Goal: Task Accomplishment & Management: Manage account settings

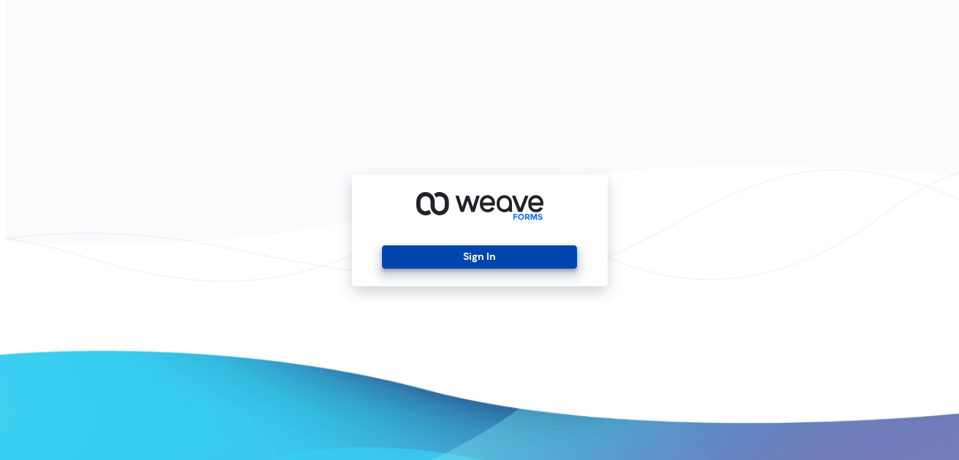
click at [479, 252] on button "Sign In" at bounding box center [479, 256] width 195 height 23
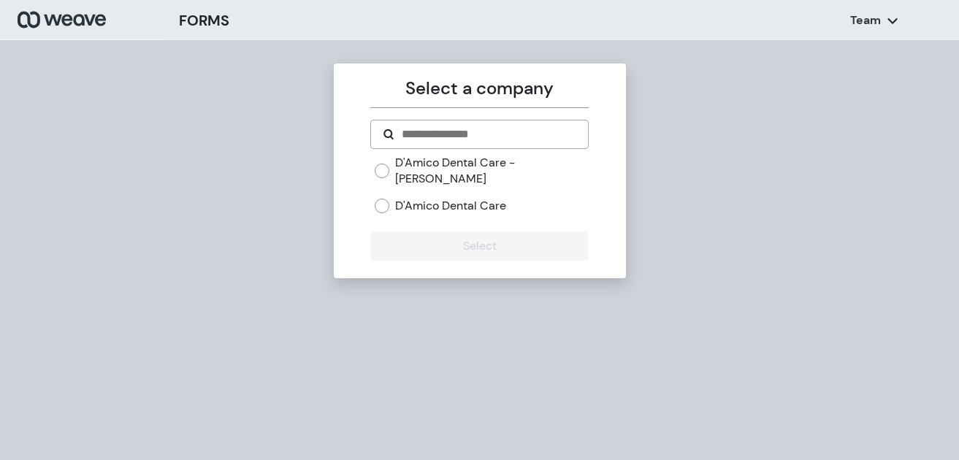
click at [456, 198] on label "D'Amico Dental Care" at bounding box center [450, 206] width 111 height 16
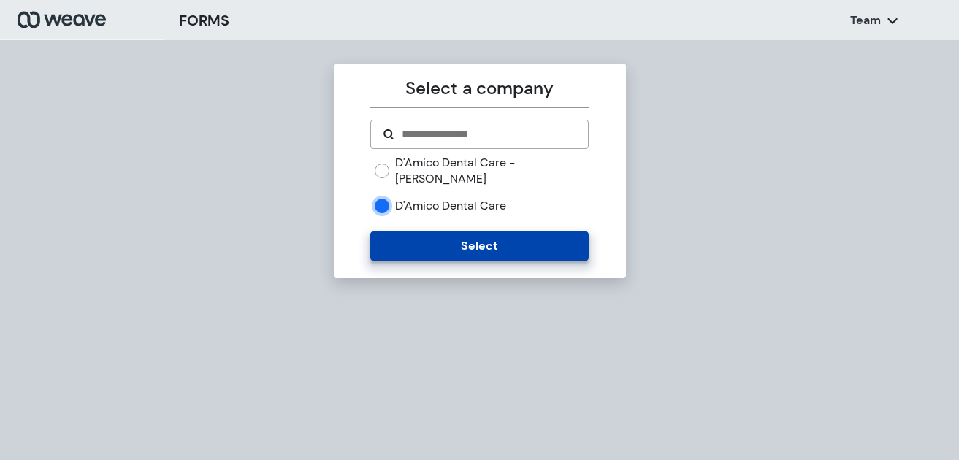
click at [405, 231] on button "Select" at bounding box center [479, 245] width 218 height 29
